Goal: Task Accomplishment & Management: Manage account settings

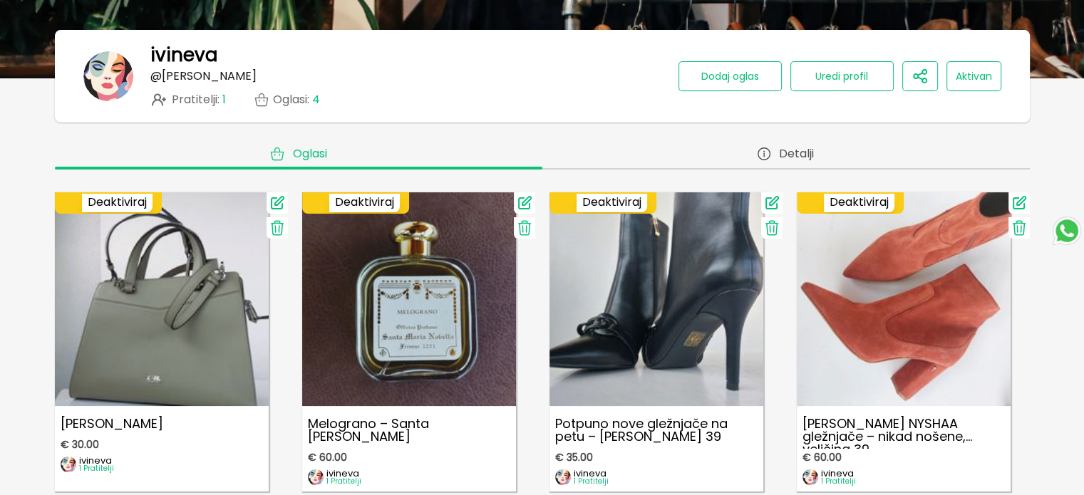
scroll to position [214, 0]
